Goal: Transaction & Acquisition: Purchase product/service

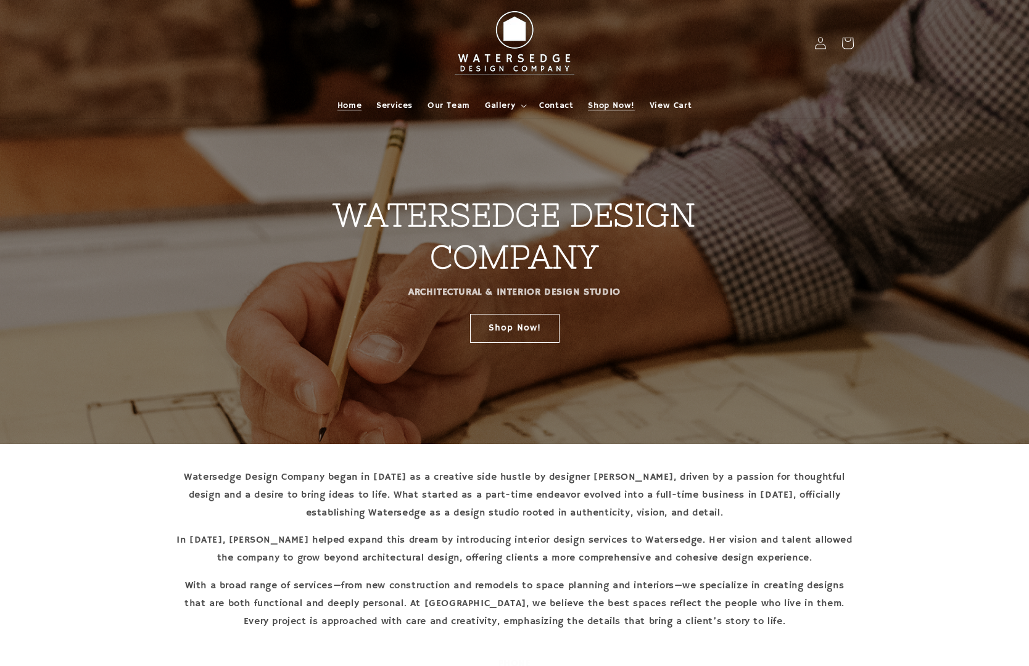
click at [622, 107] on span "Shop Now!" at bounding box center [611, 105] width 46 height 11
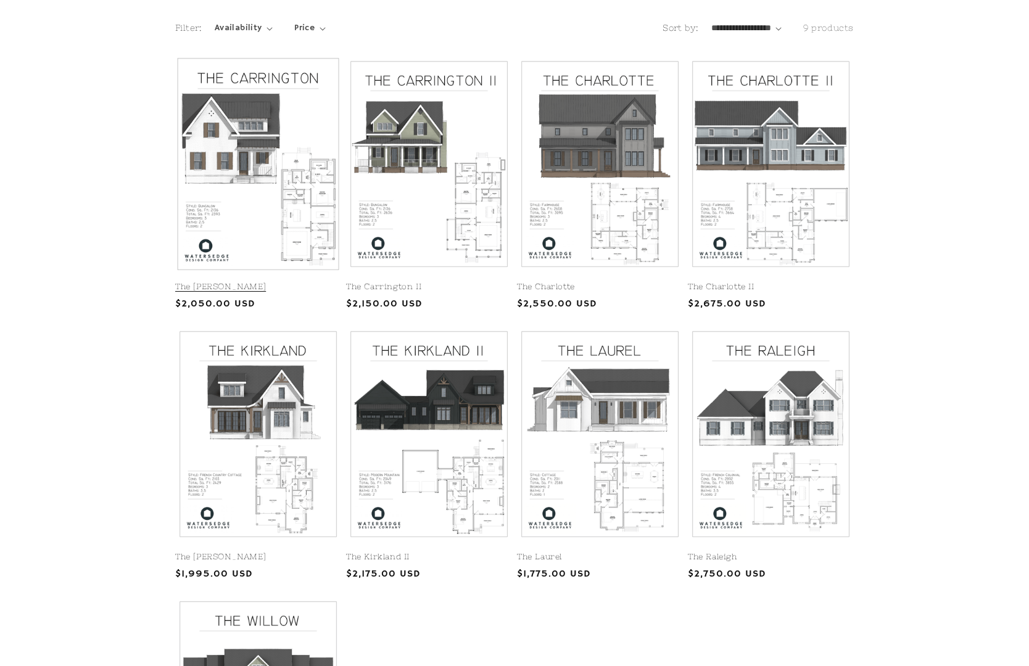
scroll to position [266, 0]
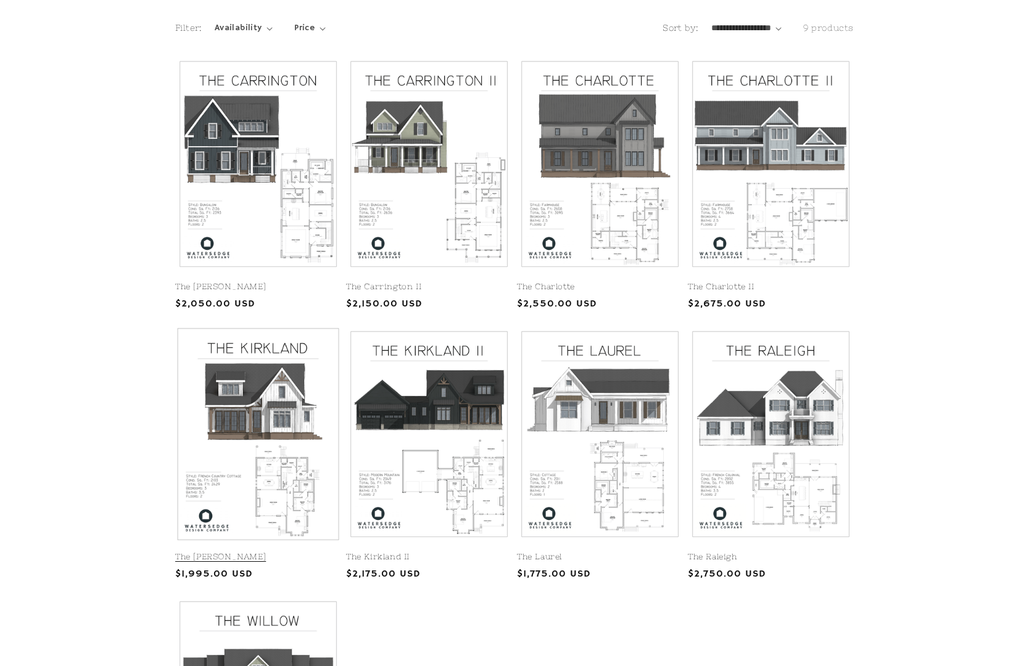
click at [244, 552] on link "The Kirkland" at bounding box center [258, 557] width 166 height 10
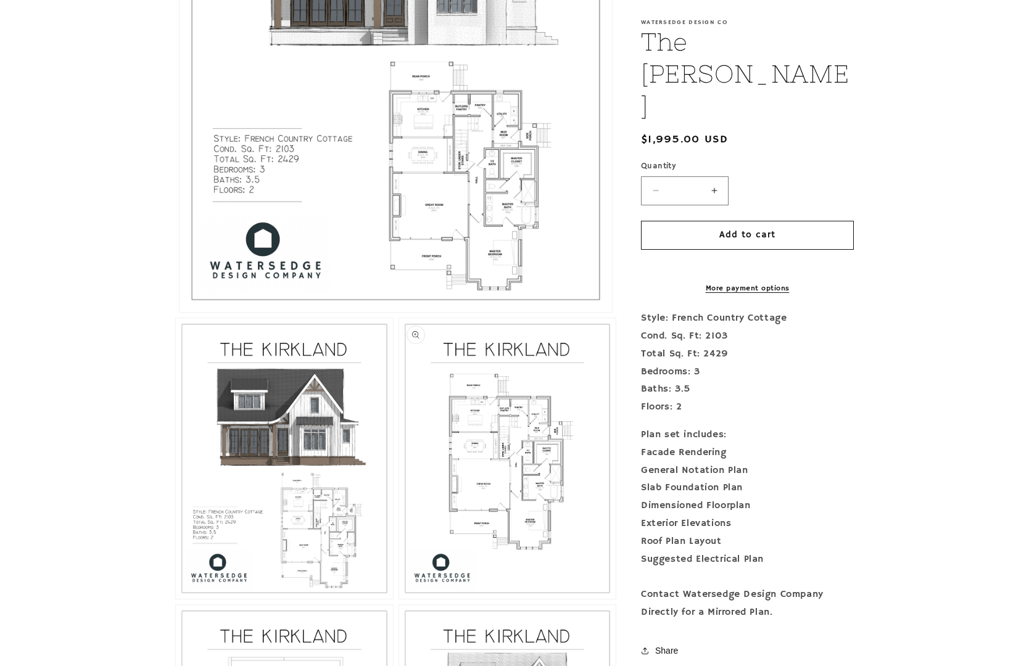
scroll to position [566, 0]
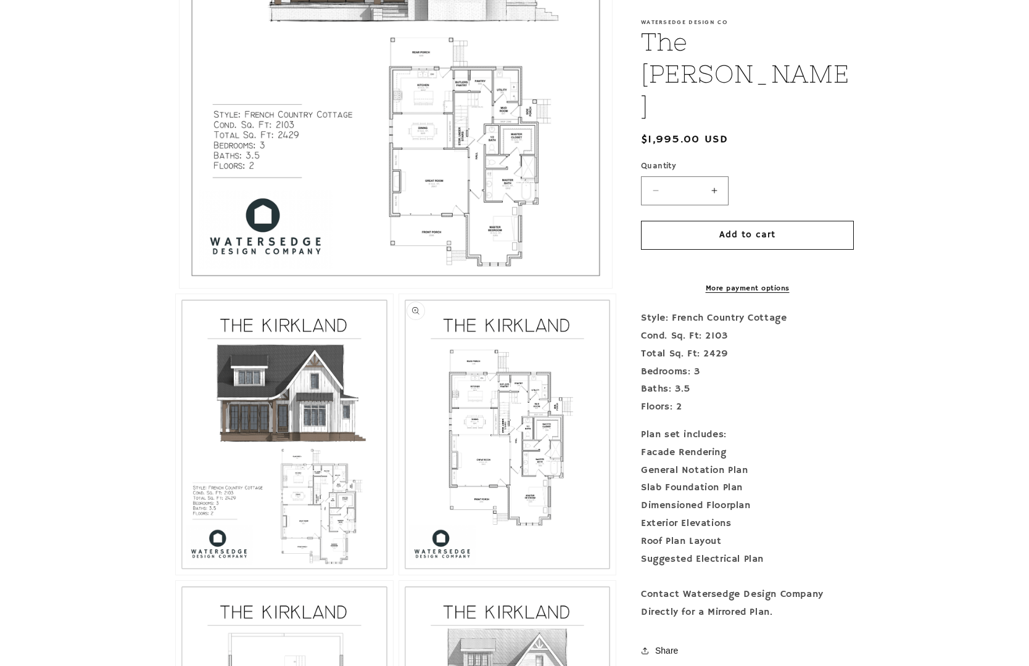
click at [399, 575] on button "Open media 3 in modal" at bounding box center [399, 575] width 0 height 0
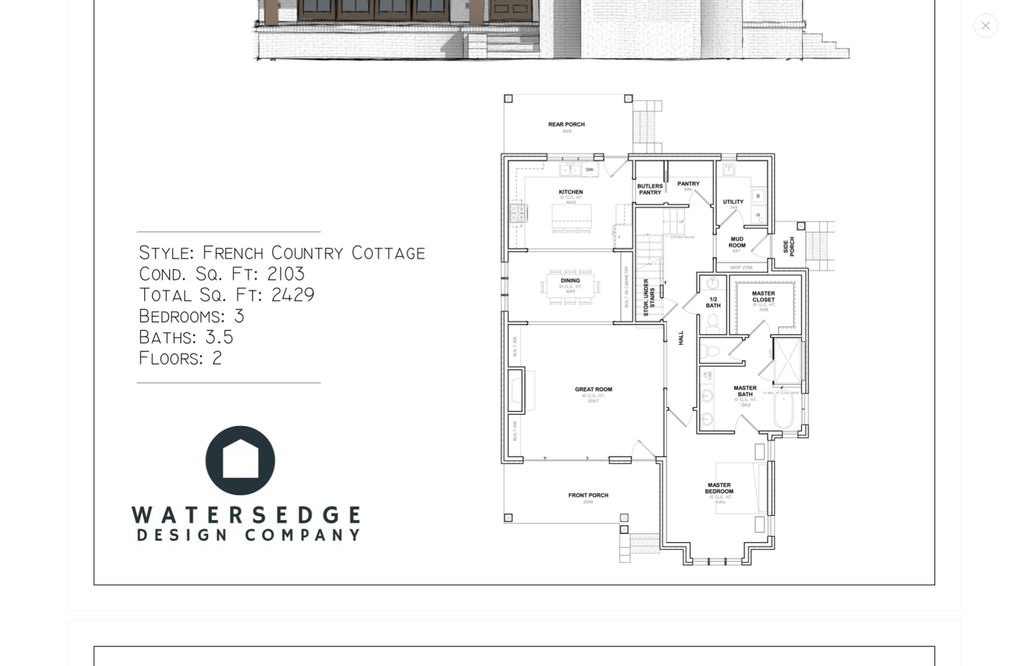
scroll to position [558, 0]
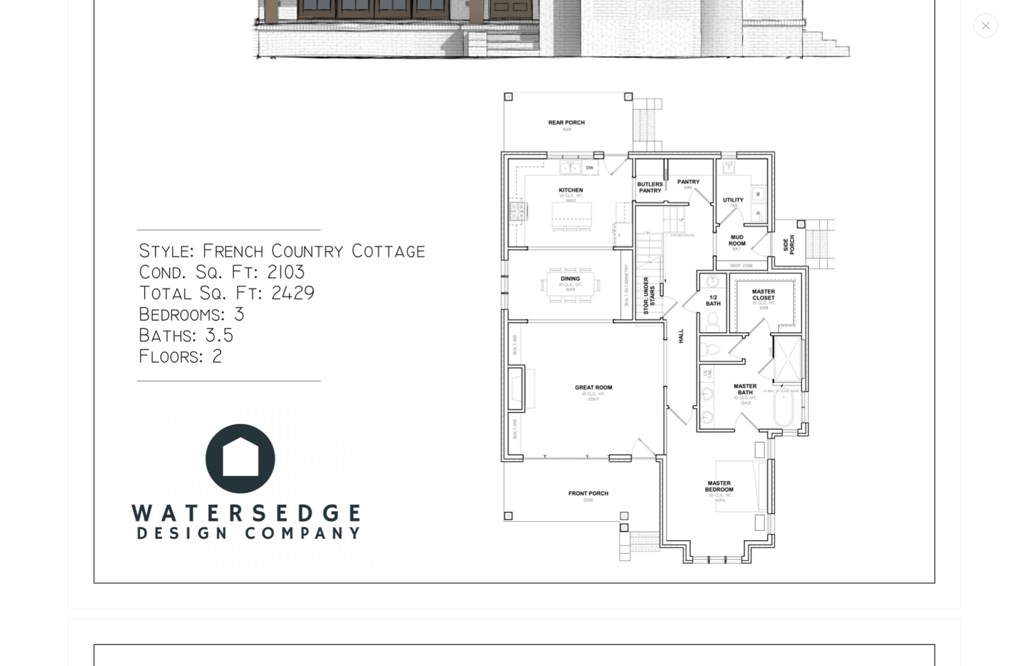
click at [654, 260] on img "Media gallery" at bounding box center [514, 31] width 893 height 1155
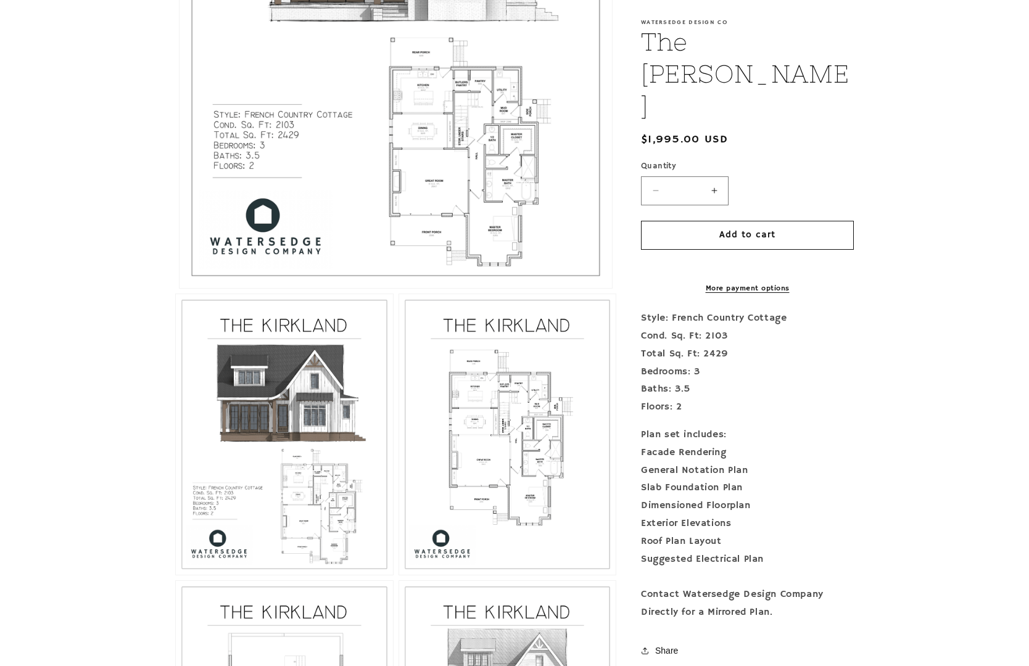
click at [179, 288] on button "Open media 1 in modal" at bounding box center [179, 288] width 0 height 0
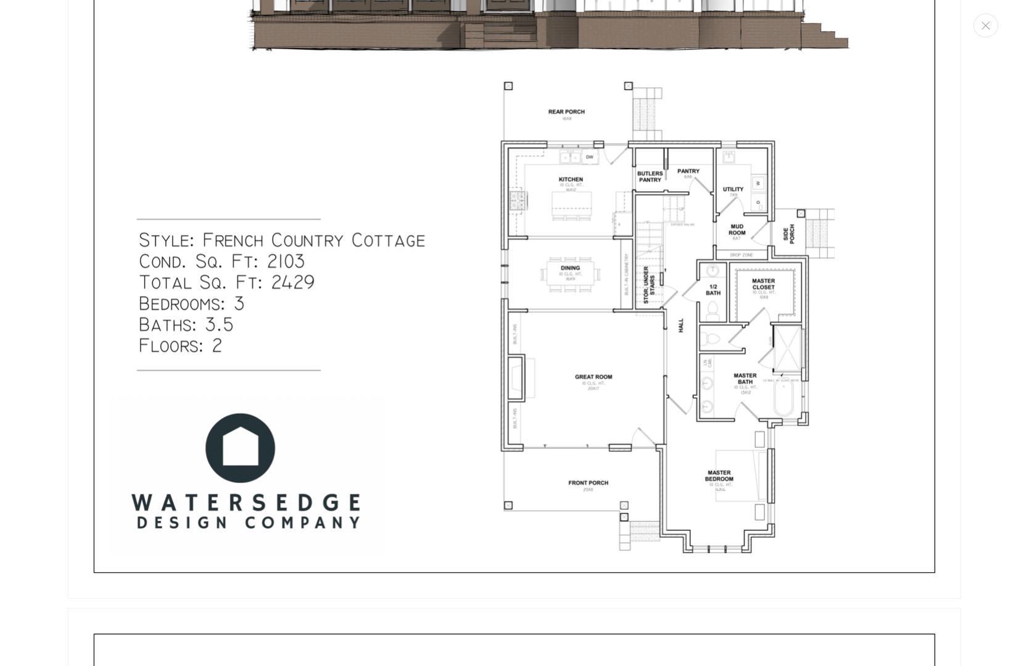
scroll to position [1740, 0]
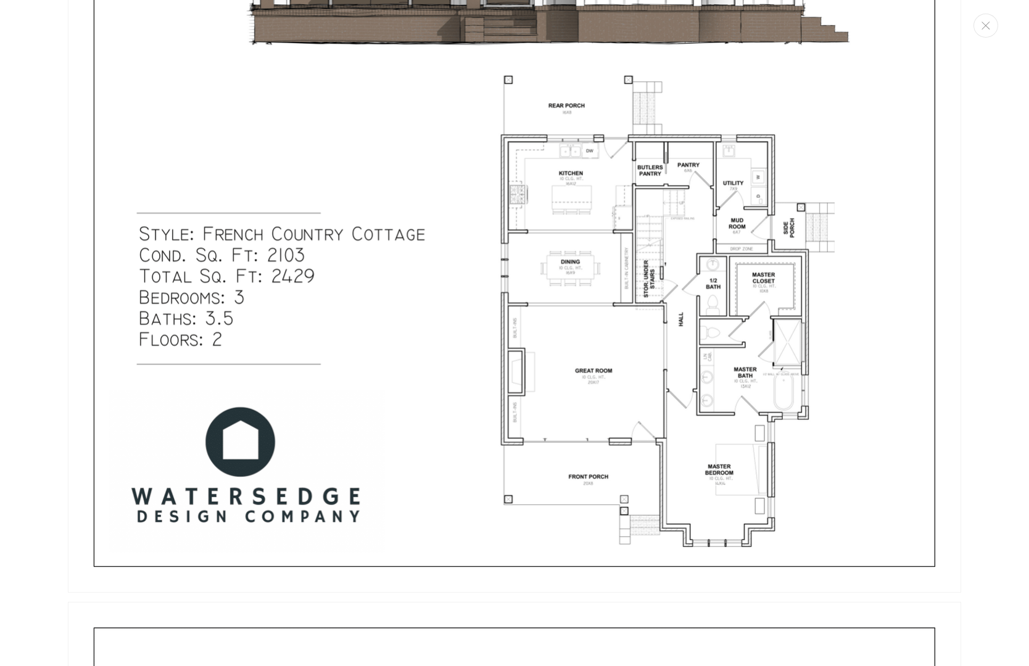
click at [618, 260] on img "Media gallery" at bounding box center [514, 14] width 893 height 1155
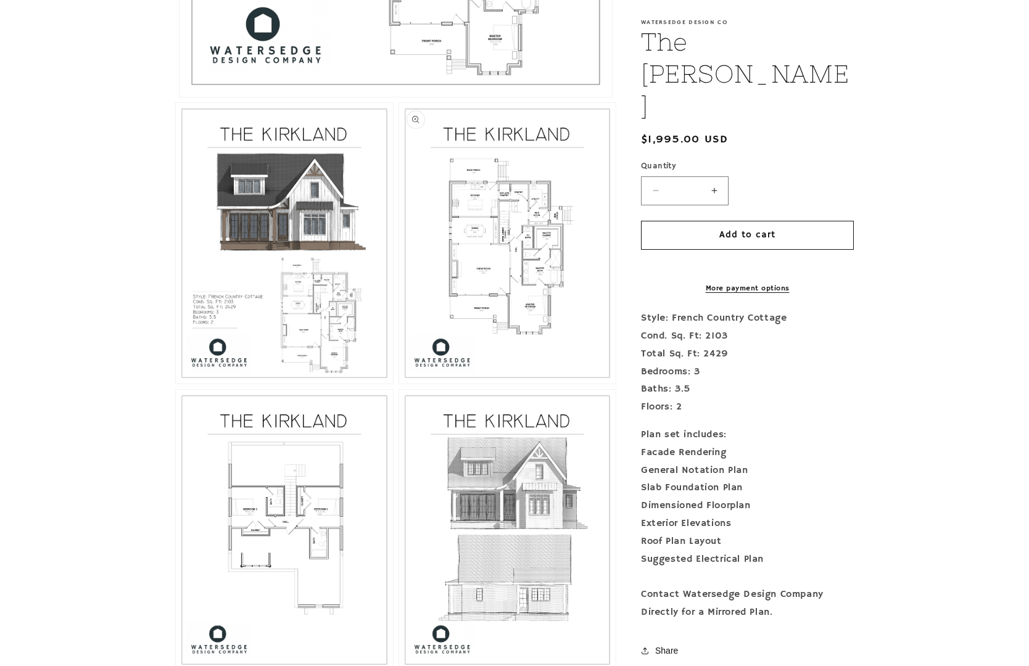
scroll to position [751, 0]
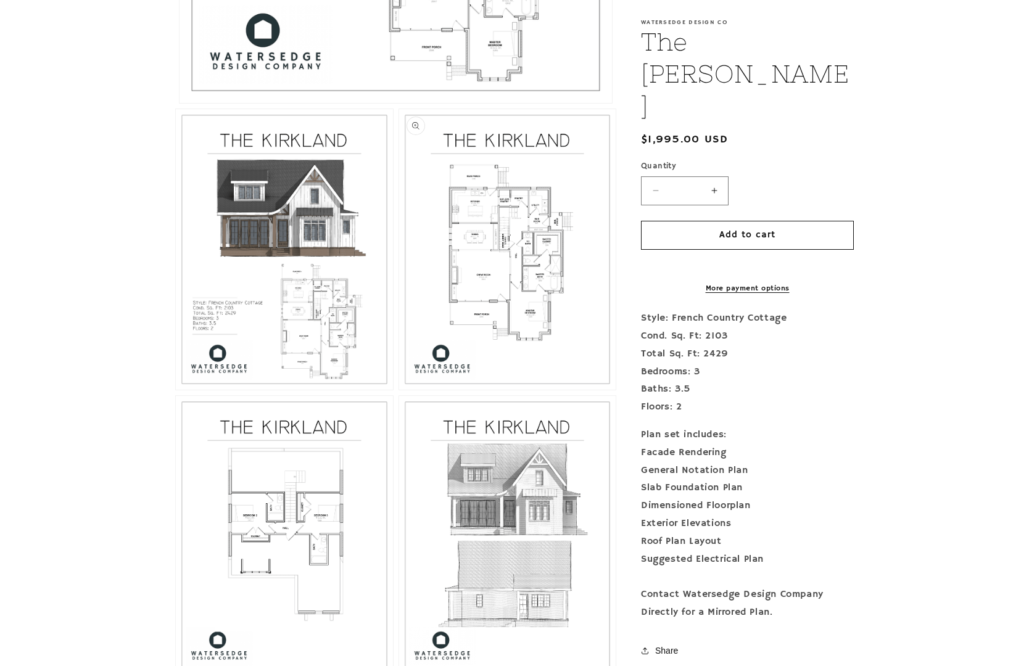
click at [399, 390] on button "Open media 3 in modal" at bounding box center [399, 390] width 0 height 0
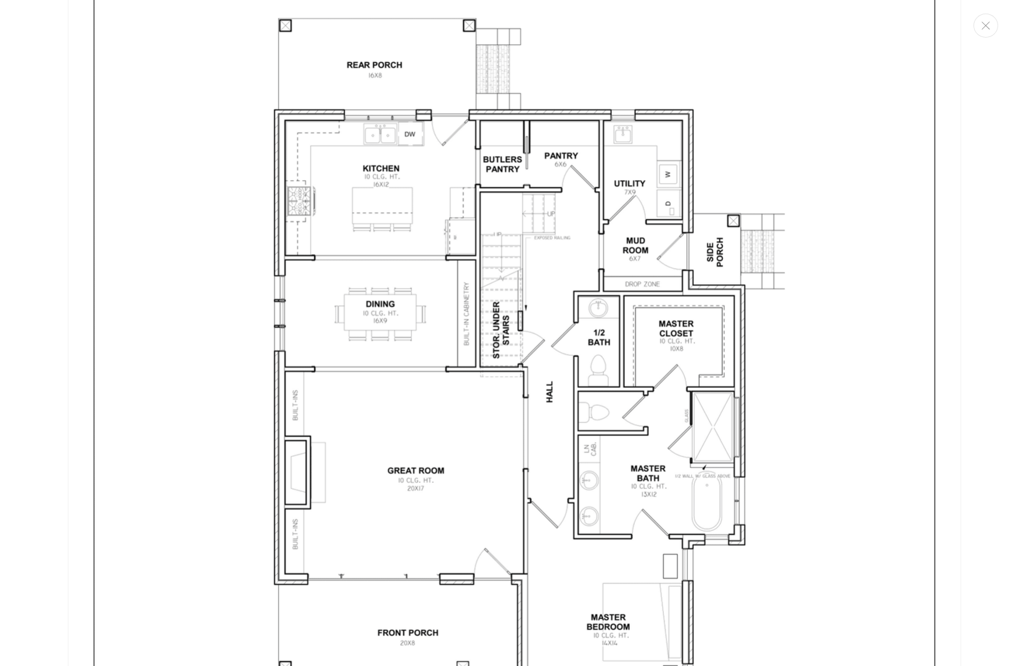
scroll to position [2552, 0]
